Goal: Transaction & Acquisition: Download file/media

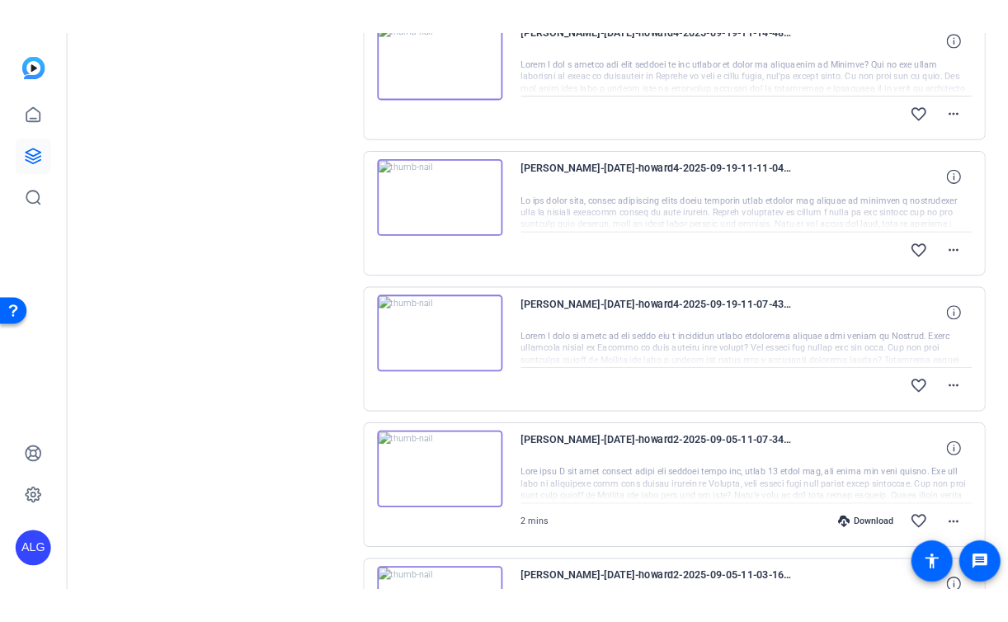
scroll to position [404, 0]
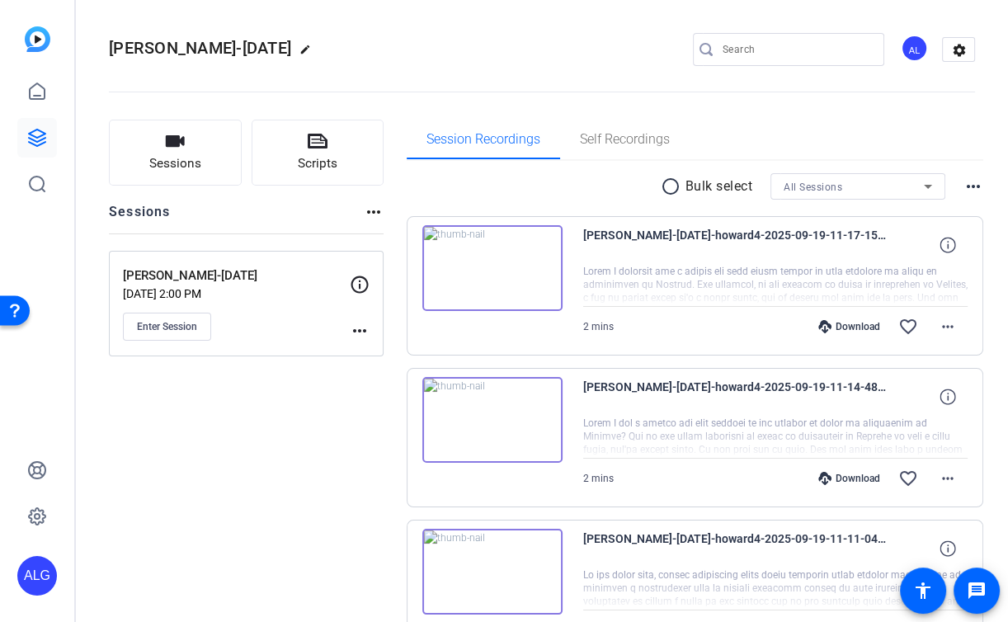
click at [633, 151] on span "Self Recordings" at bounding box center [625, 140] width 90 height 40
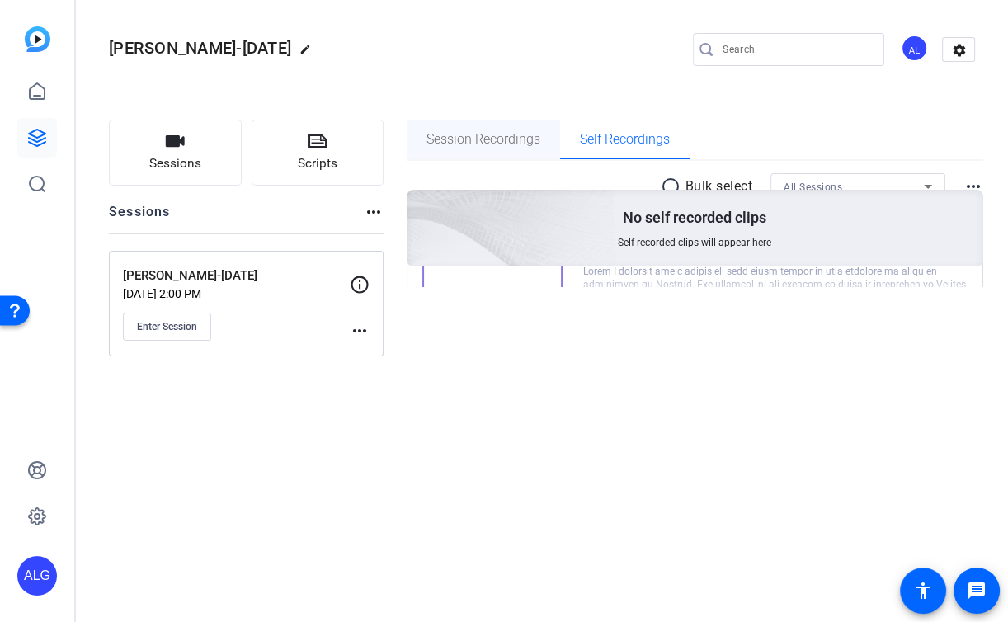
click at [531, 143] on span "Session Recordings" at bounding box center [484, 139] width 114 height 13
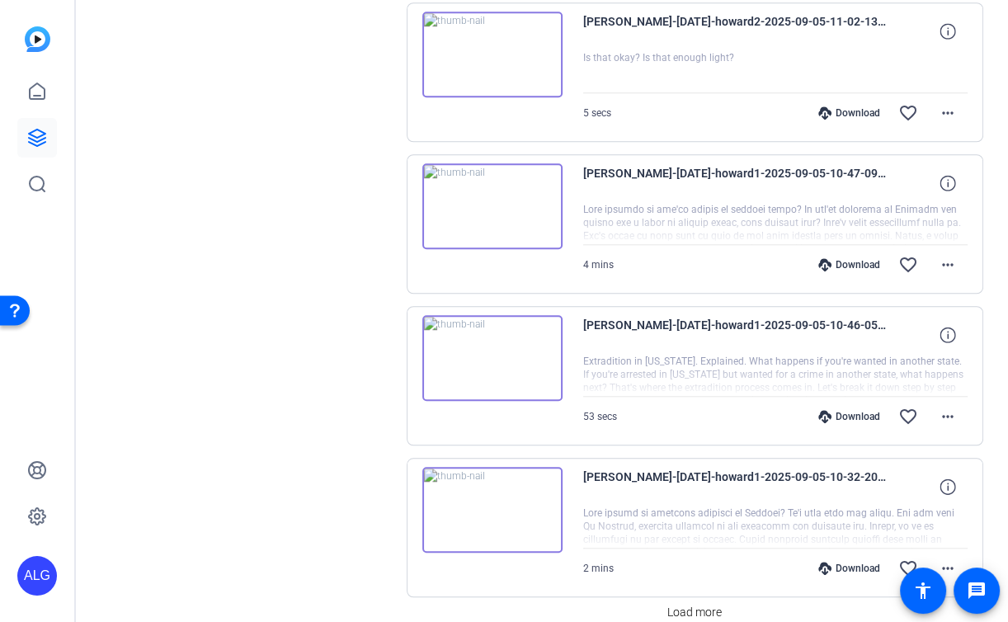
scroll to position [1125, 0]
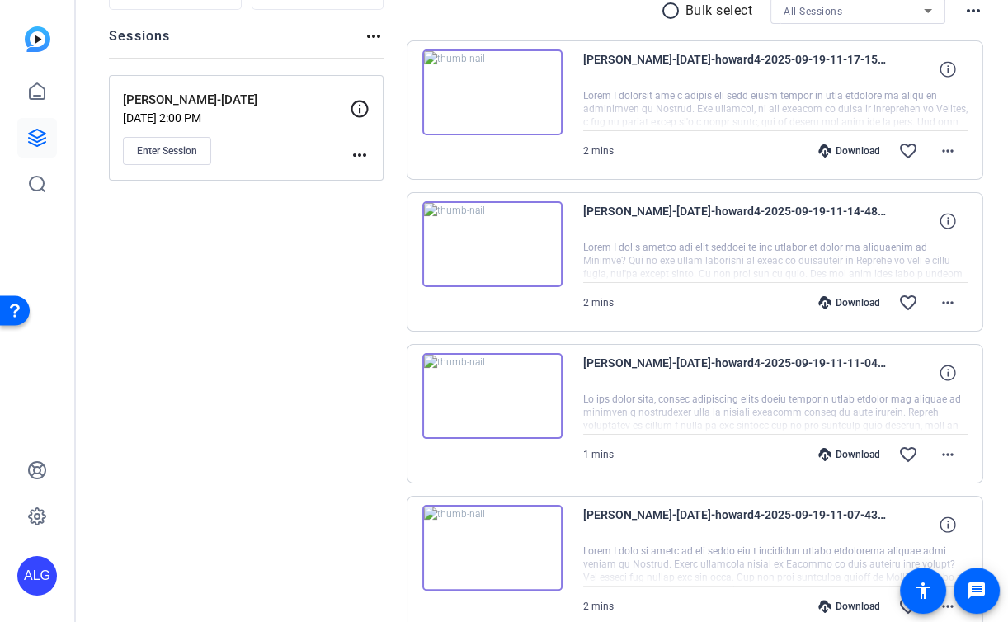
scroll to position [0, 0]
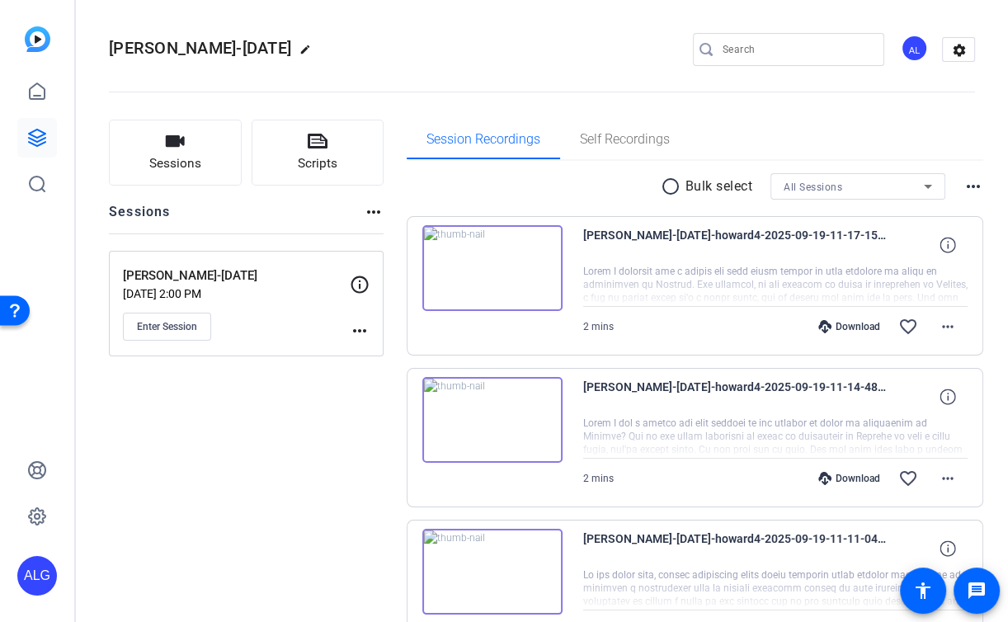
click at [851, 330] on div "Download" at bounding box center [849, 326] width 78 height 13
click at [521, 93] on openreel-divider-bar at bounding box center [542, 87] width 866 height 50
click at [943, 319] on mat-icon "more_horiz" at bounding box center [948, 327] width 20 height 20
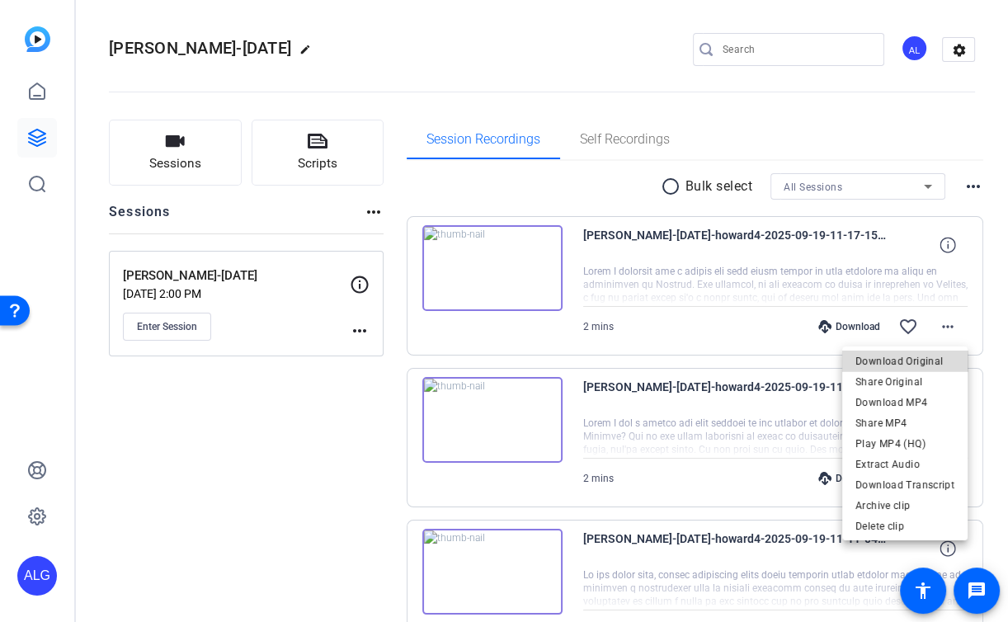
click at [908, 357] on span "Download Original" at bounding box center [905, 361] width 99 height 20
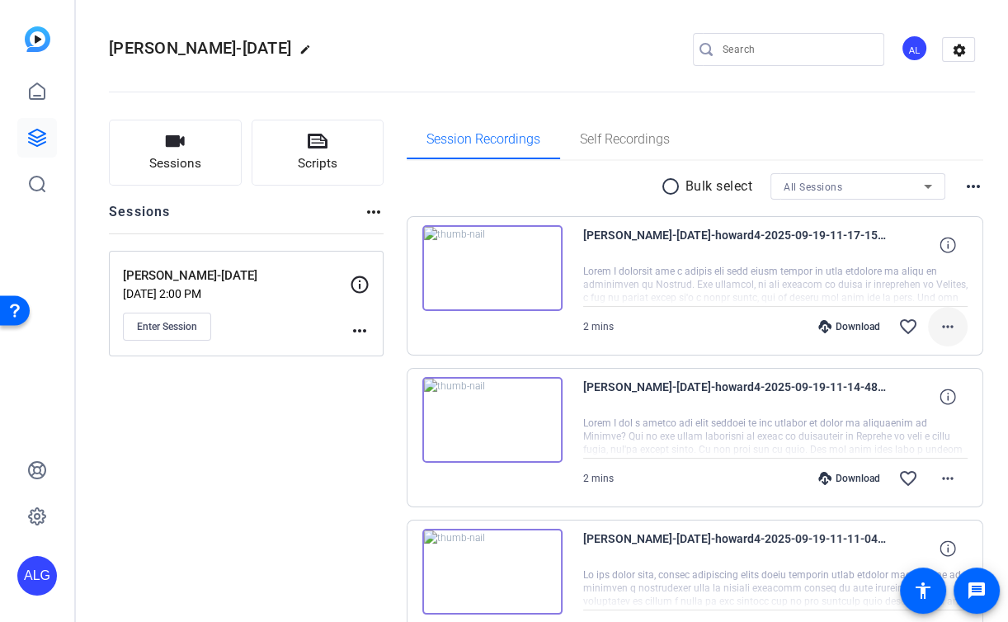
click at [949, 332] on mat-icon "more_horiz" at bounding box center [948, 327] width 20 height 20
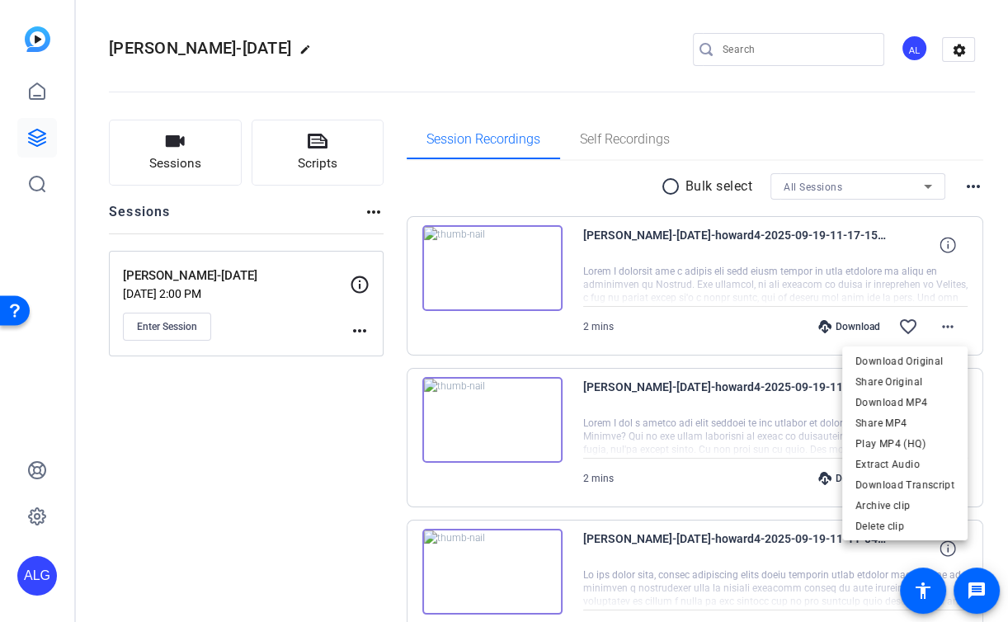
click at [603, 58] on div at bounding box center [504, 311] width 1008 height 622
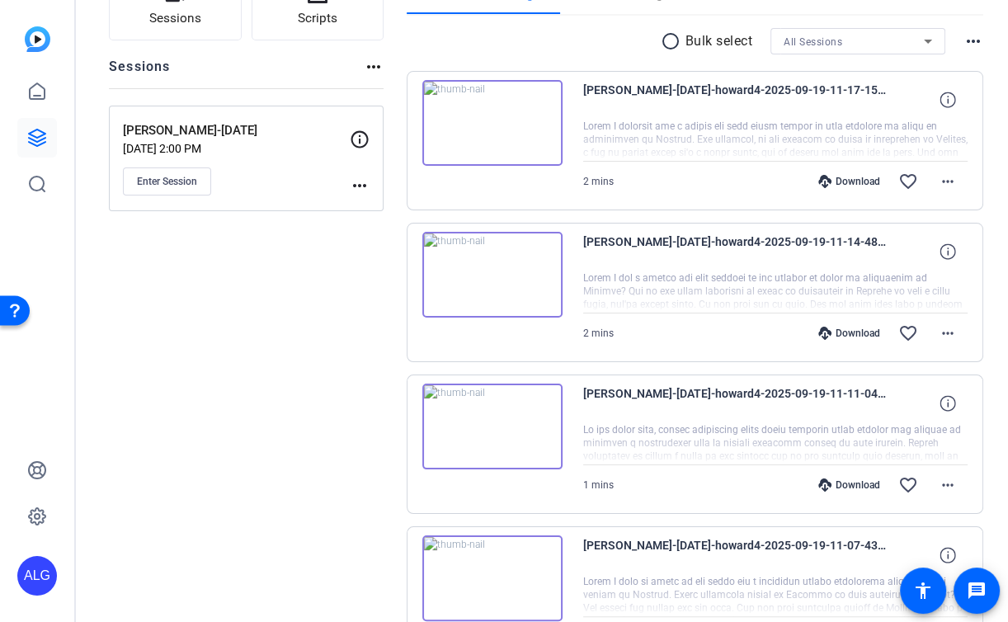
scroll to position [161, 0]
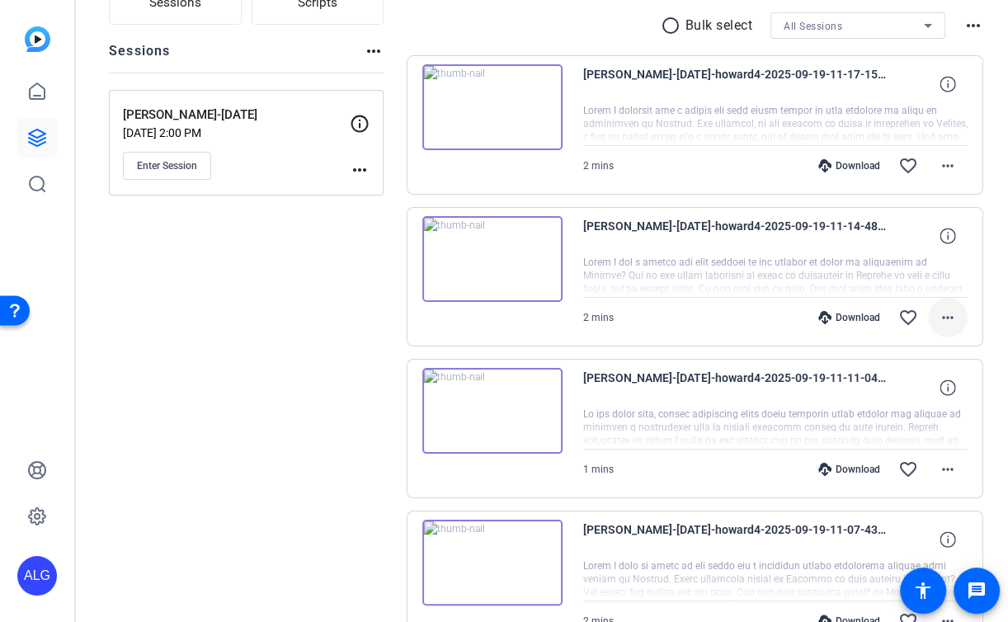
click at [954, 322] on mat-icon "more_horiz" at bounding box center [948, 318] width 20 height 20
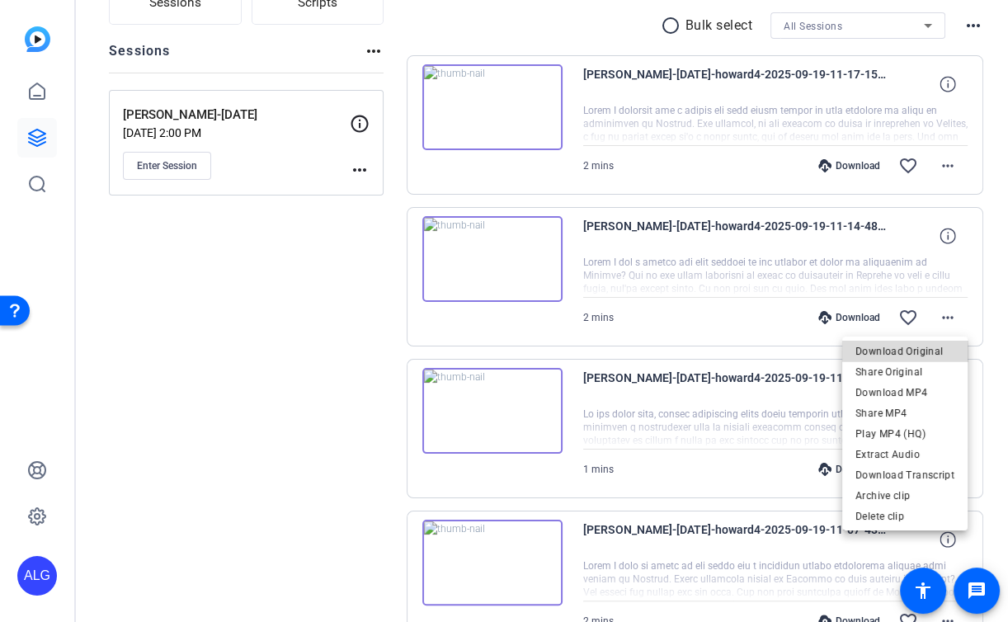
click at [912, 351] on span "Download Original" at bounding box center [905, 351] width 99 height 20
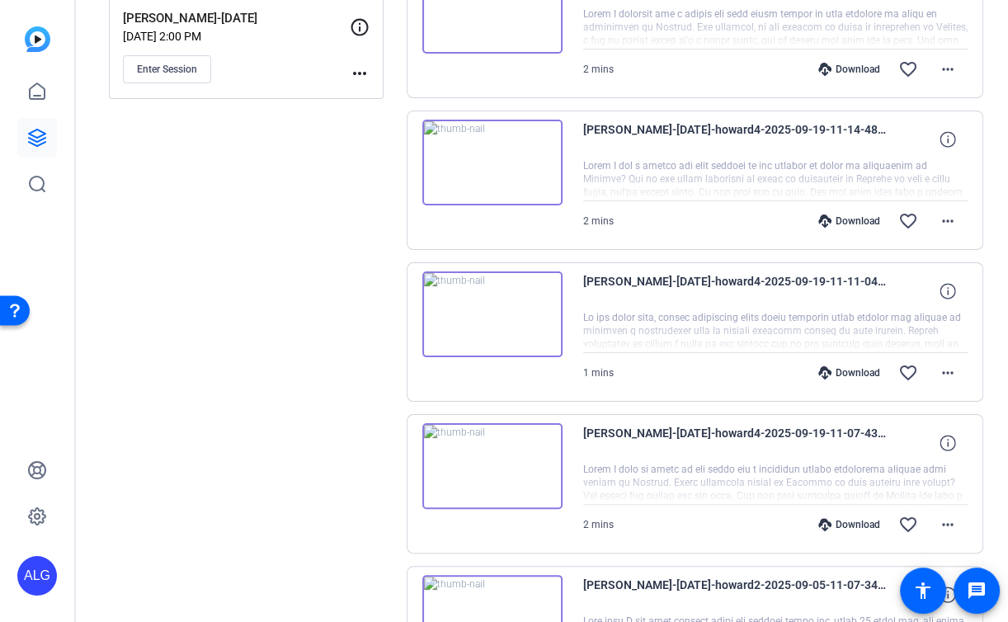
scroll to position [272, 0]
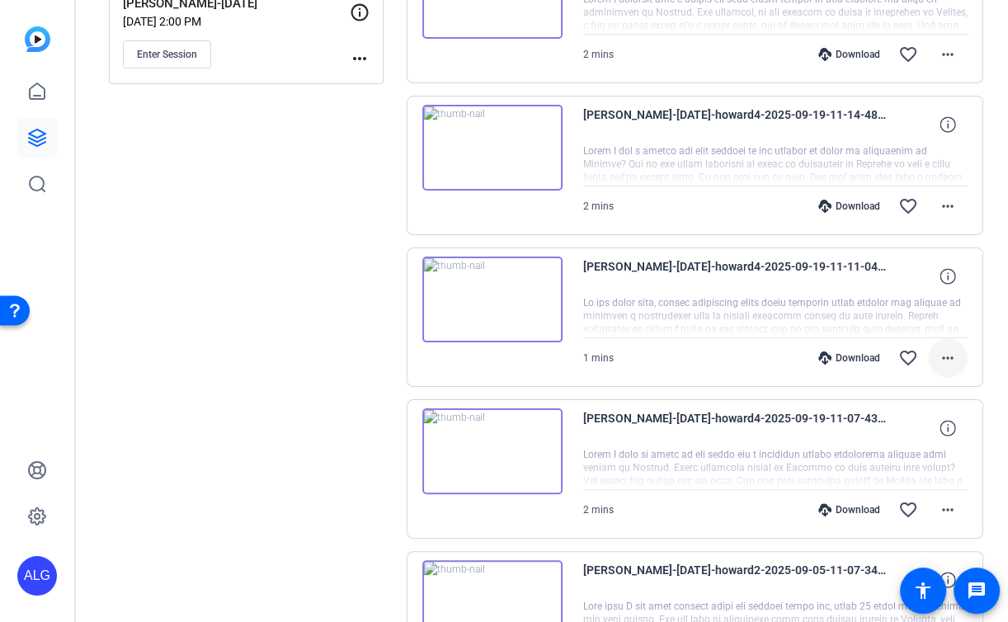
click at [948, 361] on mat-icon "more_horiz" at bounding box center [948, 358] width 20 height 20
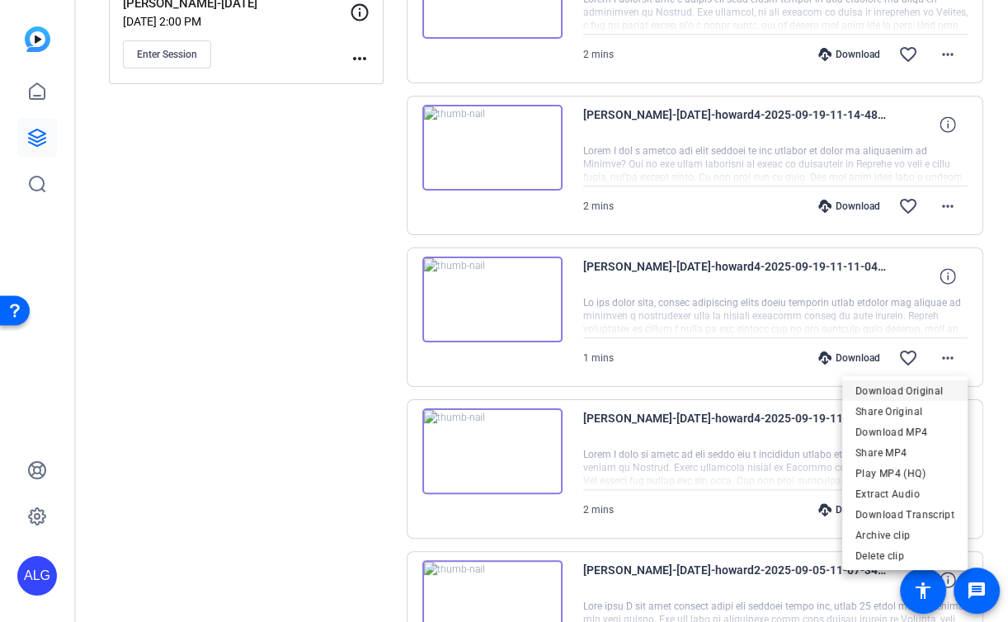
click at [910, 382] on span "Download Original" at bounding box center [905, 391] width 99 height 20
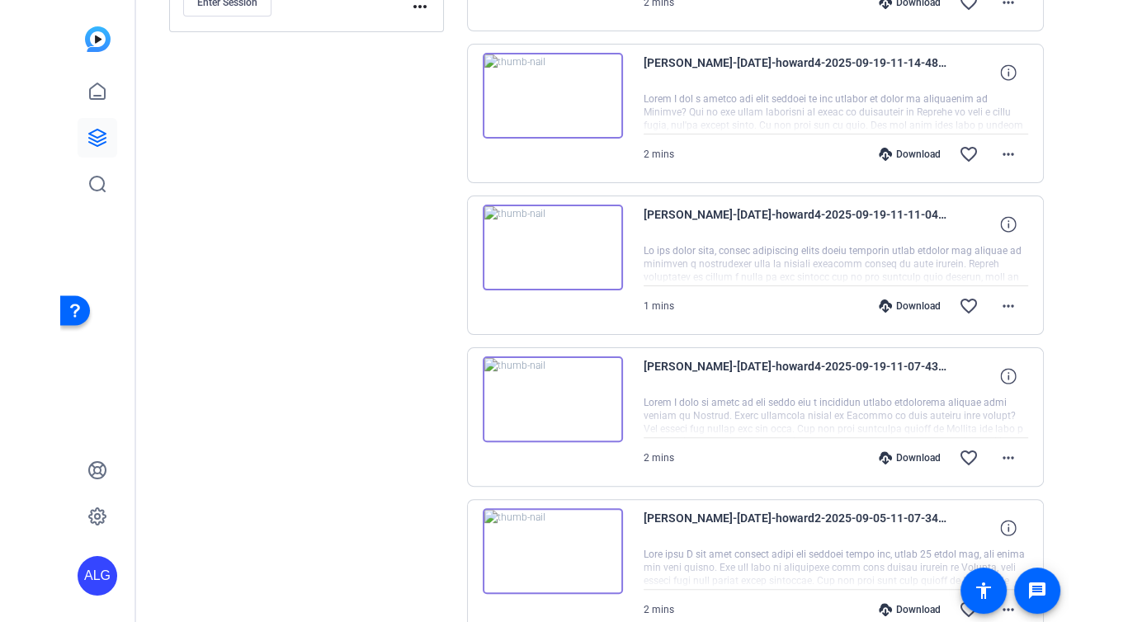
scroll to position [353, 0]
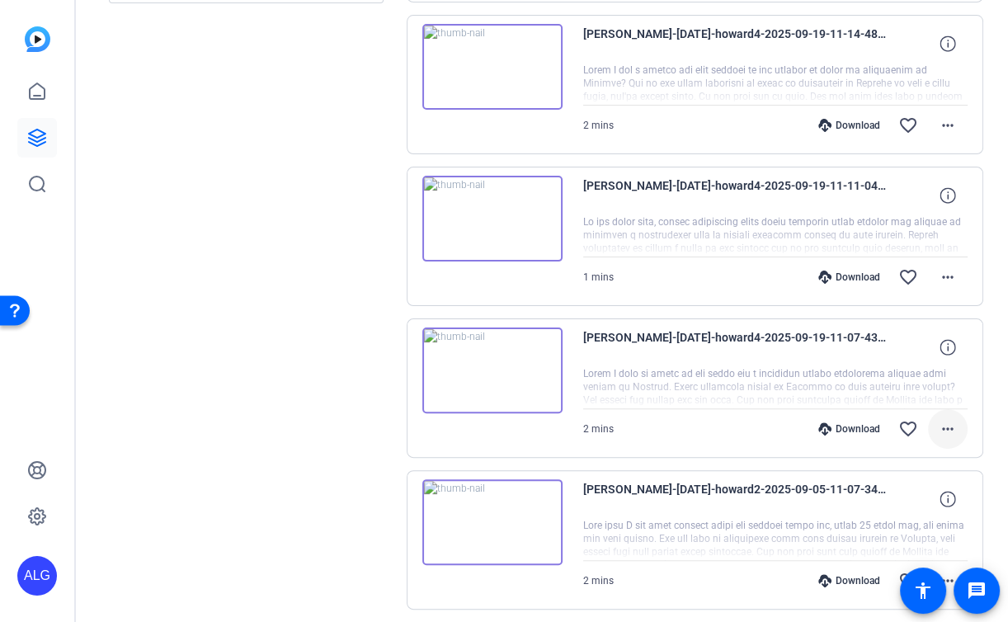
click at [948, 425] on mat-icon "more_horiz" at bounding box center [948, 429] width 20 height 20
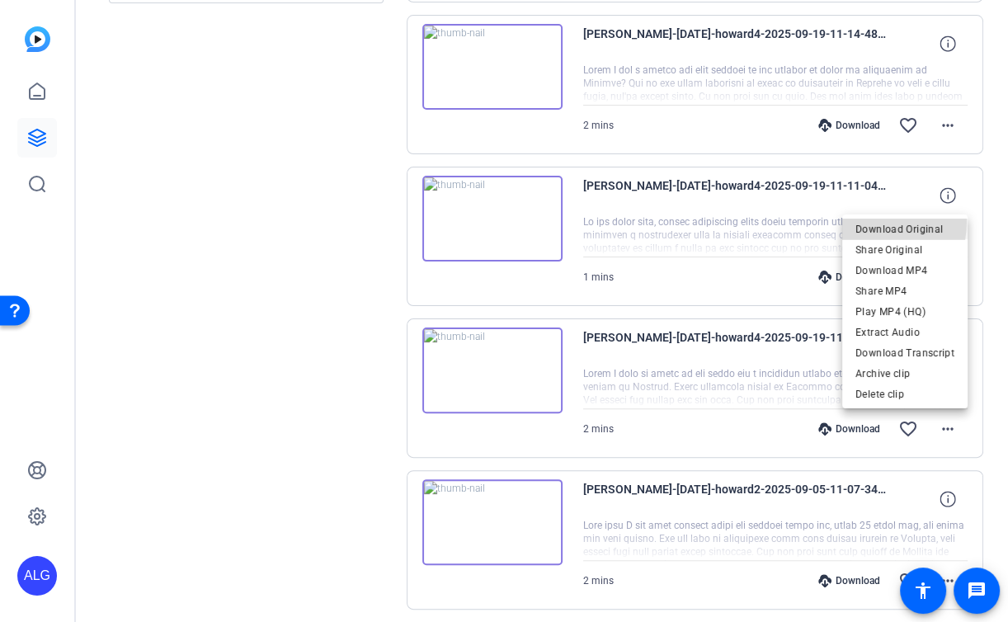
click at [877, 223] on span "Download Original" at bounding box center [905, 229] width 99 height 20
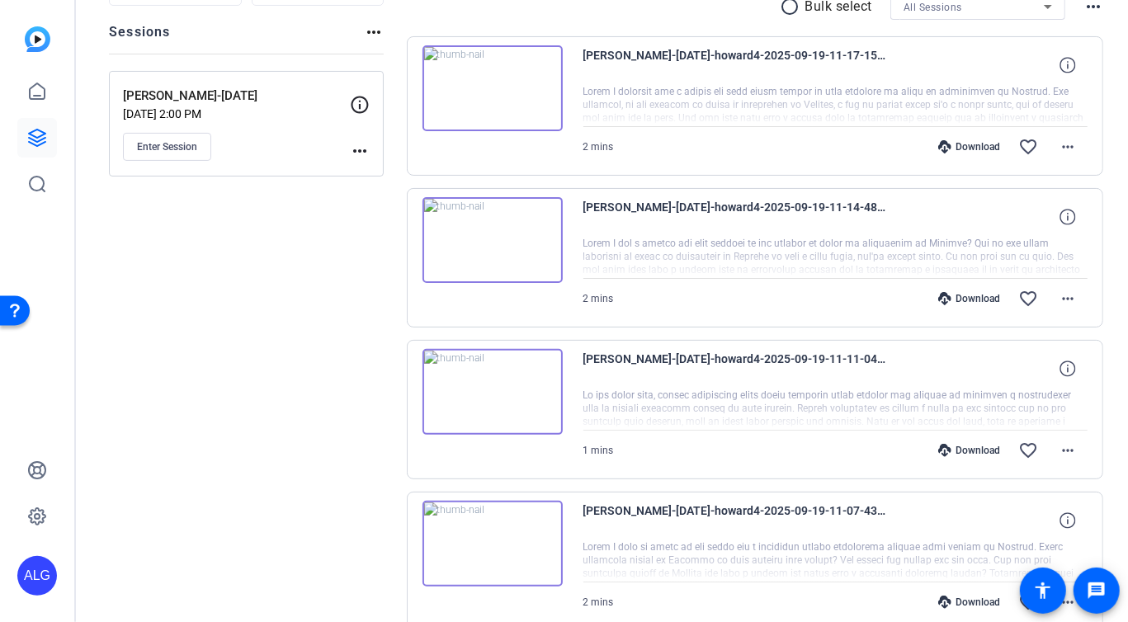
scroll to position [0, 0]
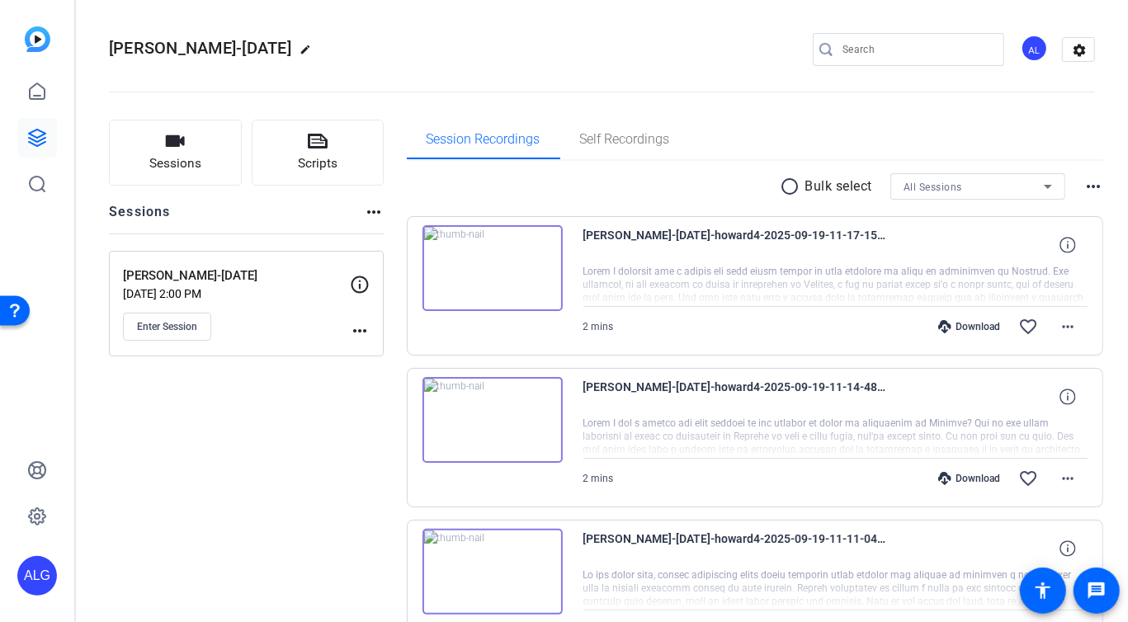
click at [471, 107] on openreel-divider-bar at bounding box center [602, 87] width 986 height 50
click at [570, 141] on div "Self Recordings" at bounding box center [625, 140] width 130 height 40
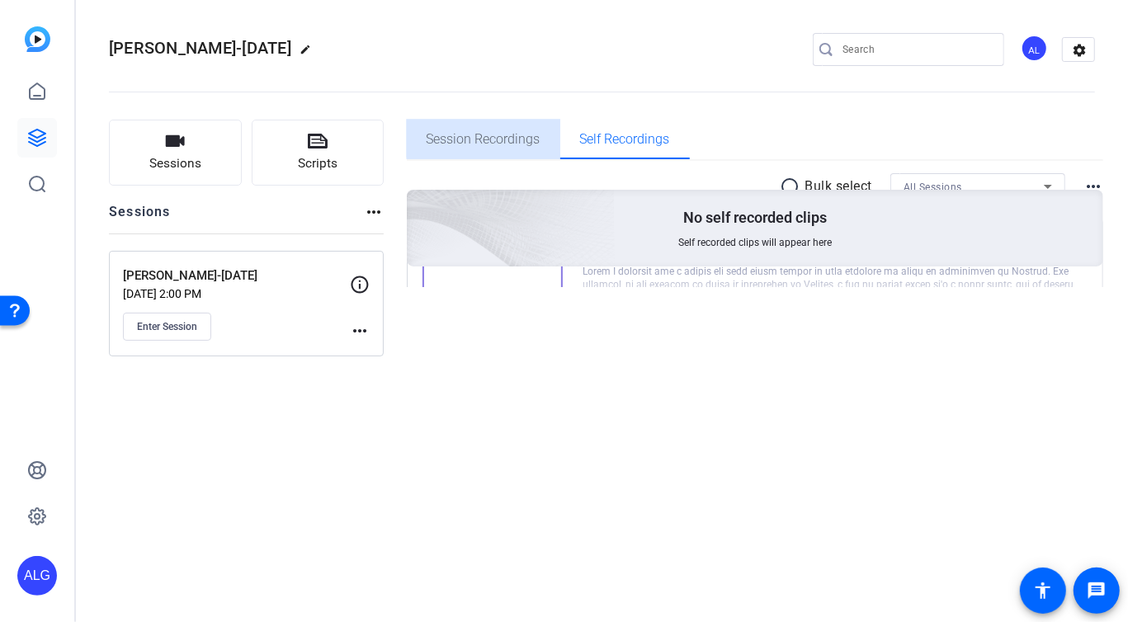
click at [508, 139] on span "Session Recordings" at bounding box center [484, 139] width 114 height 13
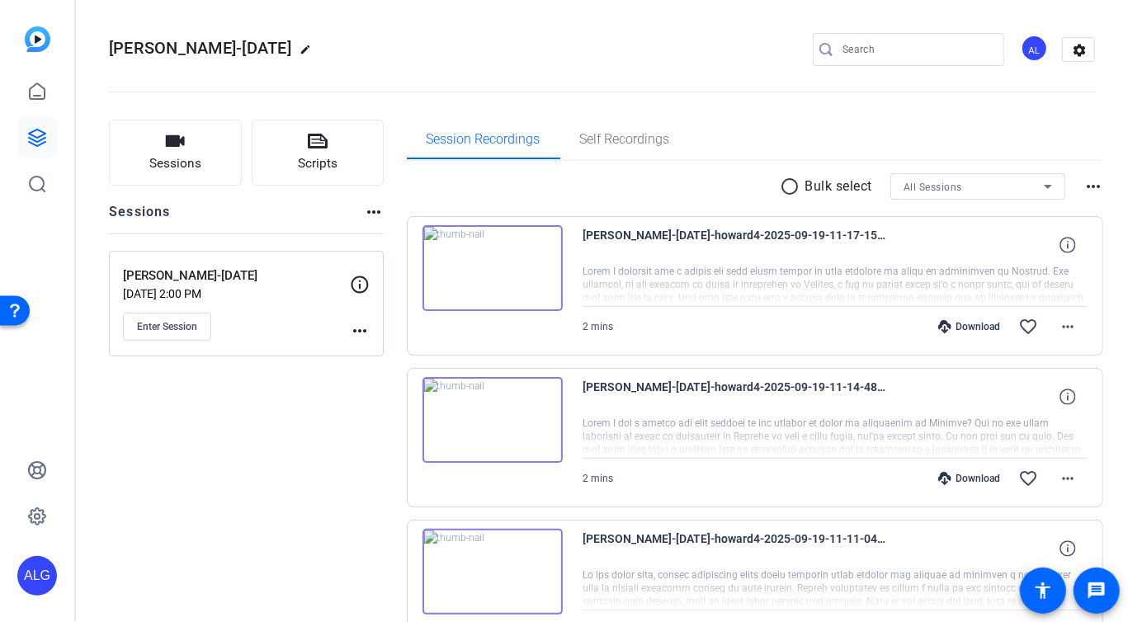
click at [474, 25] on div "Howard-July2025 edit AL settings" at bounding box center [602, 50] width 986 height 125
